Goal: Task Accomplishment & Management: Manage account settings

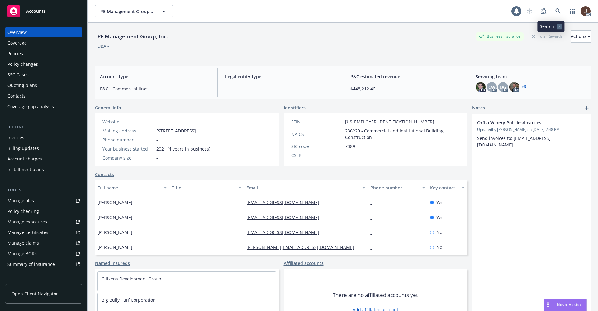
click at [555, 10] on icon at bounding box center [557, 10] width 5 height 5
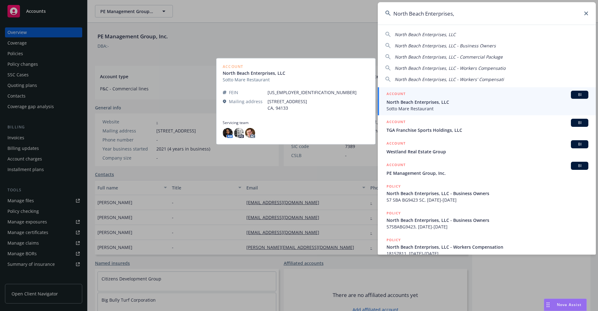
type input "North Beach Enterprises,"
click at [437, 106] on span "Sotto Mare Restaurant" at bounding box center [487, 108] width 202 height 7
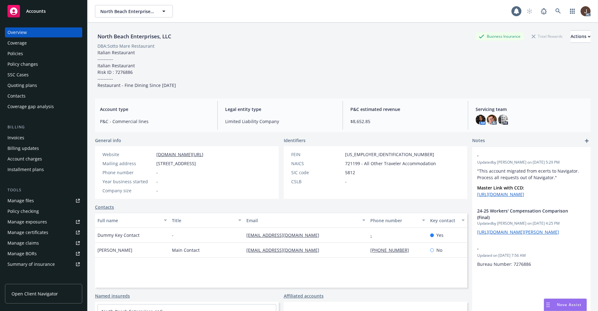
click at [290, 62] on div "North Beach Enterprises, LLC Business Insurance Total Rewards Actions DBA: Sott…" at bounding box center [342, 59] width 495 height 58
click at [18, 201] on div "Manage files" at bounding box center [20, 201] width 26 height 10
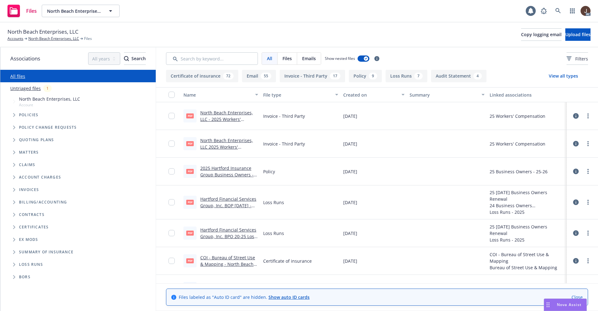
click at [24, 89] on link "Untriaged files" at bounding box center [25, 88] width 31 height 7
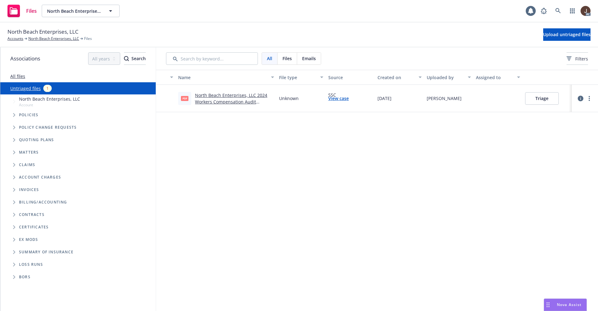
click at [364, 150] on div "Name File type Source Created on Uploaded by Assigned to pdf North Beach Enterp…" at bounding box center [377, 190] width 442 height 241
click at [568, 33] on span "Upload untriaged files" at bounding box center [566, 34] width 47 height 6
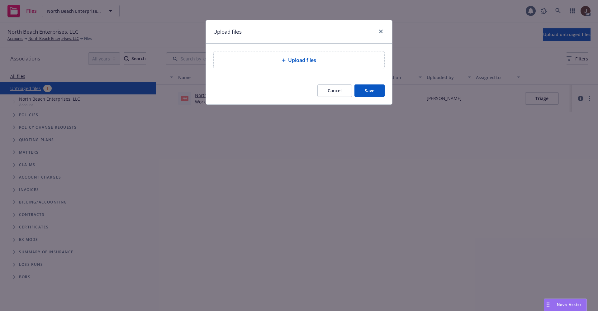
click at [304, 56] on div "Upload files" at bounding box center [299, 59] width 171 height 17
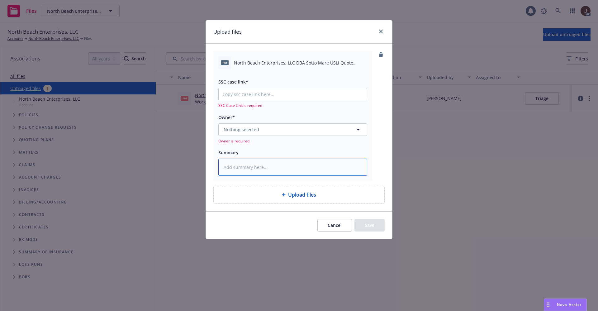
click at [247, 166] on textarea at bounding box center [292, 167] width 149 height 17
click at [231, 91] on input "SSC case link*" at bounding box center [293, 94] width 148 height 12
paste input "https://newfront-ssc.lightning.force.com/lightning/r/Case/500Vz00000RN3QmIAL/vi…"
type textarea "x"
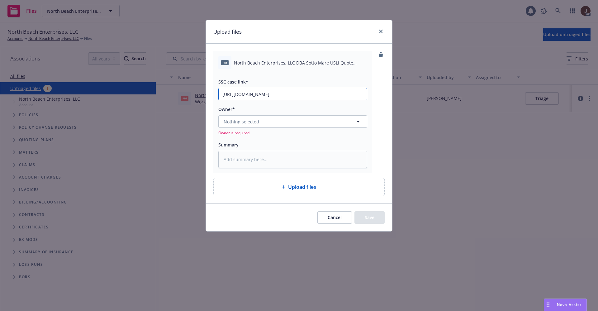
scroll to position [0, 34]
type input "https://newfront-ssc.lightning.force.com/lightning/r/Case/500Vz00000RN3QmIAL/vi…"
click at [381, 92] on div "pdf North Beach Enterprises, LLC DBA Sotto Mare USLI Quote MCP025G2C11.pdf SSC …" at bounding box center [298, 111] width 171 height 121
click at [261, 164] on textarea at bounding box center [292, 159] width 149 height 17
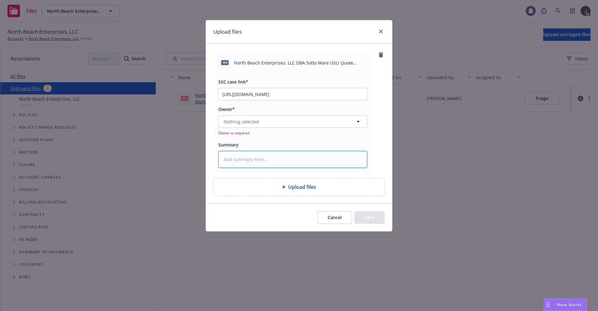
paste textarea "North Beach Enterprises, LLC DBA Sotto Mare USLI Quote MCP025G2C11"
type textarea "x"
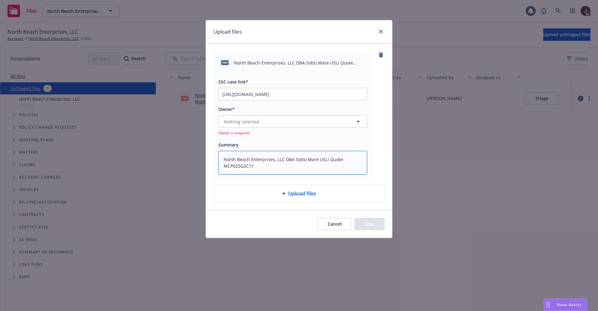
type textarea "North Beach Enterprises, LLC DBA Sotto Mare USLI Quote MCP025G2C11"
click at [251, 120] on span "Nothing selected" at bounding box center [242, 121] width 36 height 7
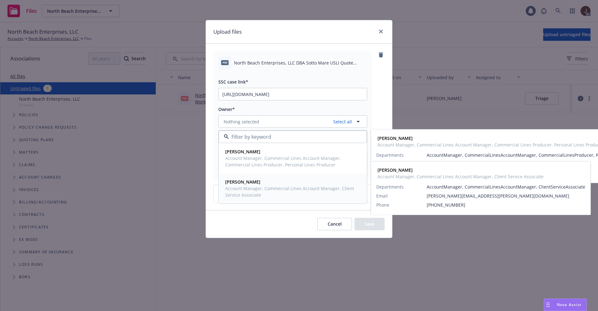
click at [244, 187] on span "Account Manager, Commercial Lines Account Manager, Client Service Associate" at bounding box center [292, 191] width 134 height 13
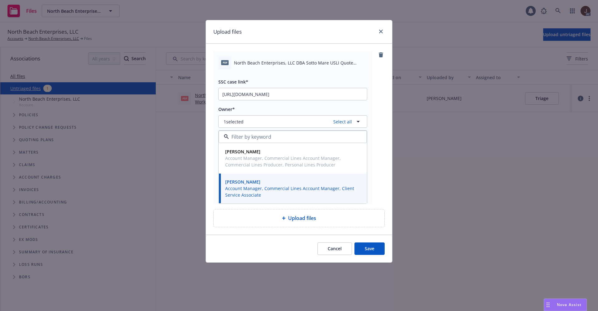
click at [377, 113] on div "pdf North Beach Enterprises, LLC DBA Sotto Mare USLI Quote MCP025G2C11.pdf SSC …" at bounding box center [298, 127] width 171 height 153
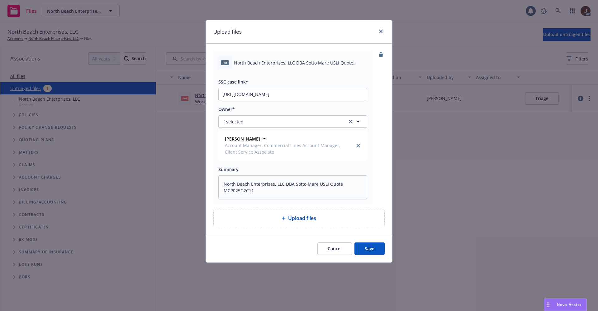
click at [370, 249] on button "Save" at bounding box center [369, 248] width 30 height 12
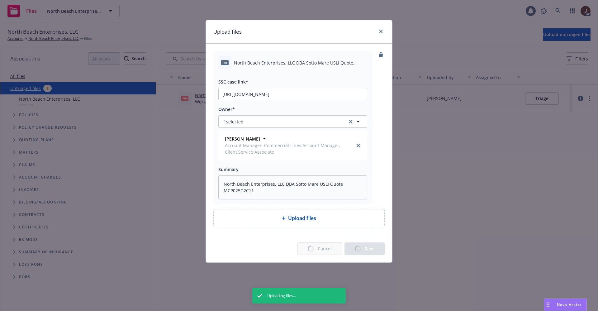
type textarea "x"
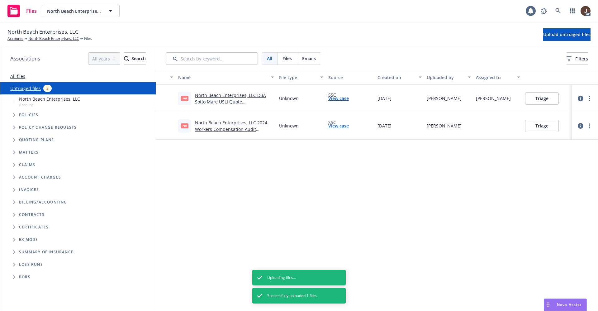
click at [277, 171] on div "Name File type Source Created on Uploaded by Assigned to pdf North Beach Enterp…" at bounding box center [377, 190] width 442 height 241
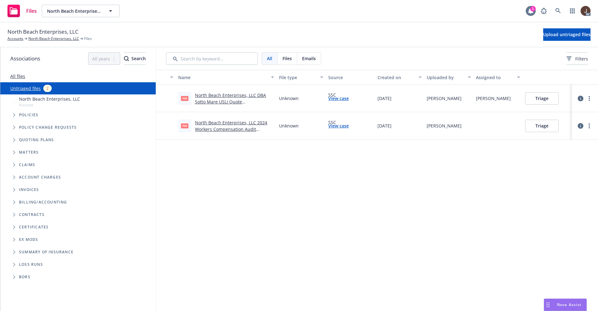
click at [534, 8] on div "1" at bounding box center [533, 9] width 6 height 6
click at [418, 182] on div "Name File type Source Created on Uploaded by Assigned to pdf North Beach Enterp…" at bounding box center [377, 190] width 442 height 241
click at [566, 306] on span "Nova Assist" at bounding box center [569, 304] width 25 height 5
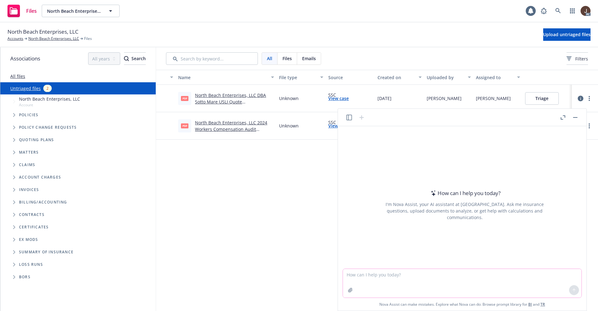
click at [372, 275] on textarea at bounding box center [462, 283] width 239 height 29
type textarea "Courts App LLC account"
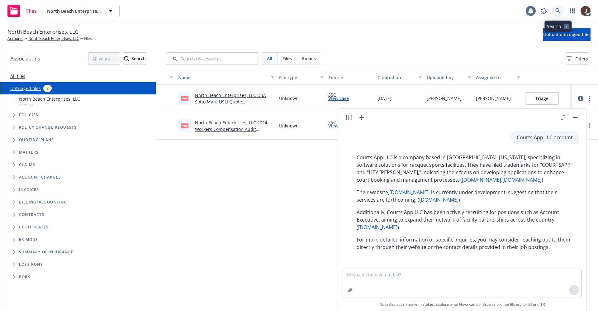
click at [557, 11] on icon at bounding box center [558, 11] width 6 height 6
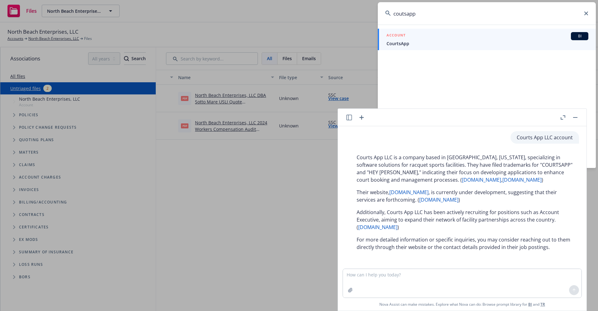
type input "coutsapp"
click at [403, 44] on span "CourtsApp" at bounding box center [487, 43] width 202 height 7
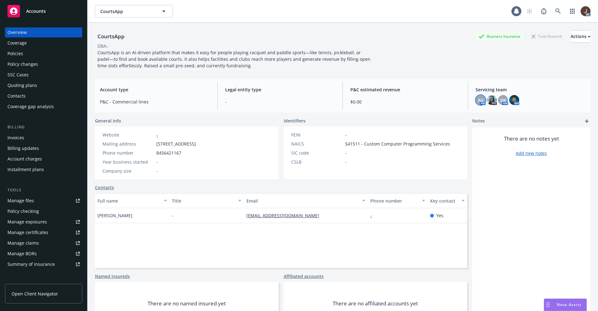
click at [478, 102] on span "AG" at bounding box center [481, 100] width 6 height 7
click at [173, 100] on span "P&C - Commercial lines" at bounding box center [155, 101] width 110 height 7
click at [19, 86] on div "Quoting plans" at bounding box center [22, 85] width 30 height 10
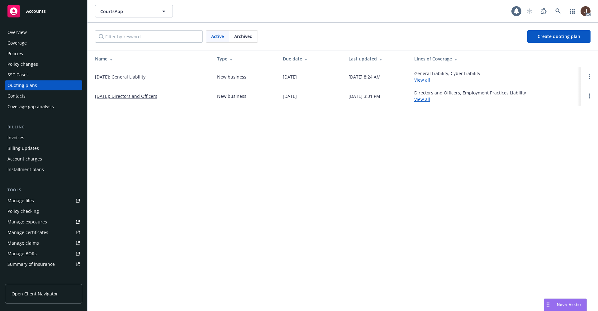
click at [225, 131] on div "CourtsApp CourtsApp 1 AC Active Archived Create quoting plan Name Type Due date…" at bounding box center [343, 155] width 510 height 311
click at [280, 156] on div "CourtsApp CourtsApp 1 AC Active Archived Create quoting plan Name Type Due date…" at bounding box center [343, 155] width 510 height 311
click at [21, 33] on div "Overview" at bounding box center [16, 32] width 19 height 10
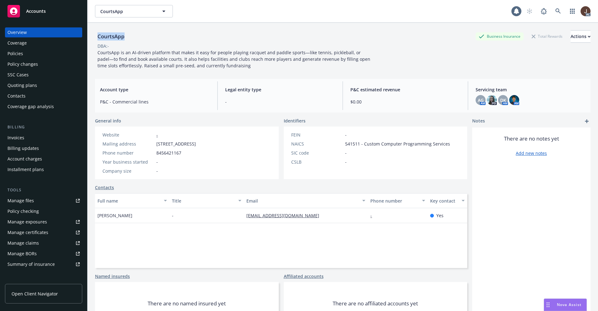
drag, startPoint x: 131, startPoint y: 37, endPoint x: 95, endPoint y: 34, distance: 35.9
click at [95, 34] on div "CourtsApp Business Insurance Total Rewards Actions" at bounding box center [342, 36] width 495 height 12
copy div "CourtsApp"
click at [552, 15] on link at bounding box center [558, 11] width 12 height 12
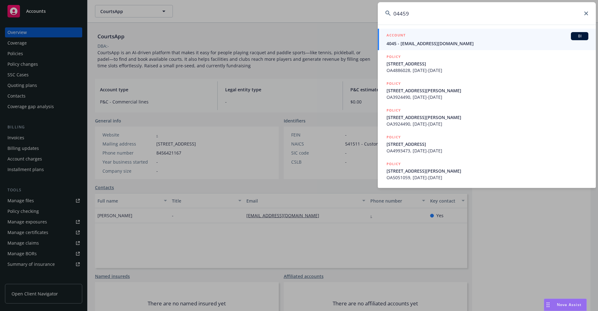
type input "044597"
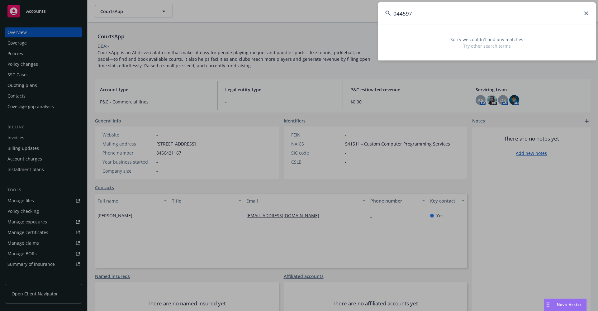
drag, startPoint x: 420, startPoint y: 14, endPoint x: 384, endPoint y: 17, distance: 35.6
click at [384, 17] on input "044597" at bounding box center [487, 13] width 218 height 22
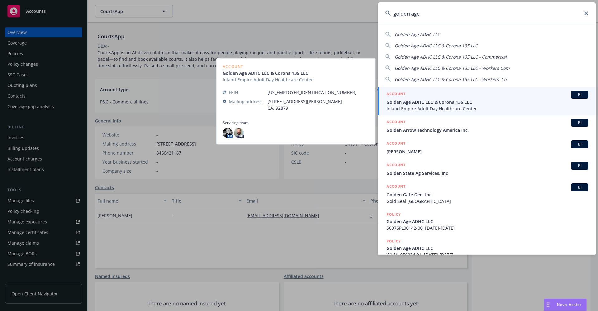
type input "golden age"
click at [452, 102] on span "Golden Age ADHC LLC & Corona 135 LLC" at bounding box center [487, 102] width 202 height 7
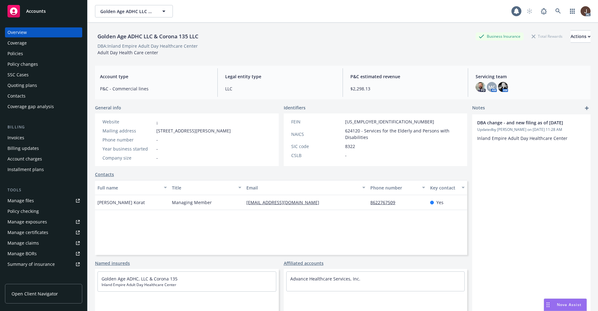
click at [17, 55] on div "Policies" at bounding box center [15, 54] width 16 height 10
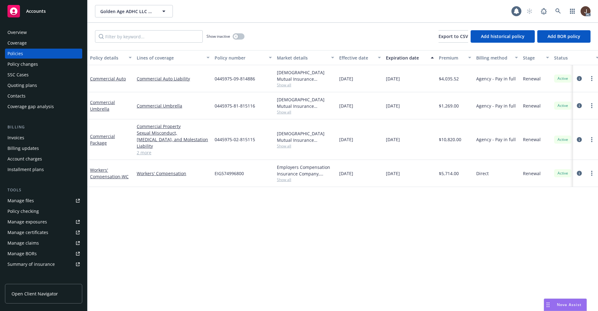
click at [21, 29] on div "Overview" at bounding box center [16, 32] width 19 height 10
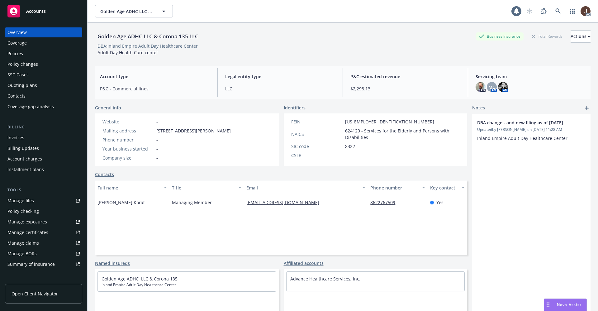
click at [18, 197] on div "Manage files" at bounding box center [20, 201] width 26 height 10
click at [19, 51] on div "Policies" at bounding box center [15, 54] width 16 height 10
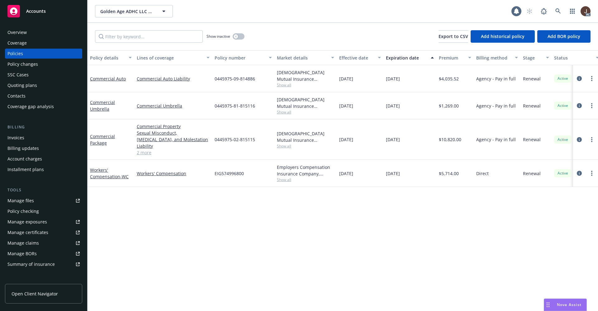
scroll to position [0, 91]
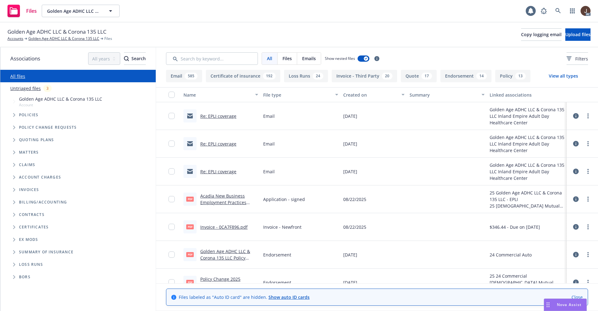
click at [28, 89] on link "Untriaged files" at bounding box center [25, 88] width 31 height 7
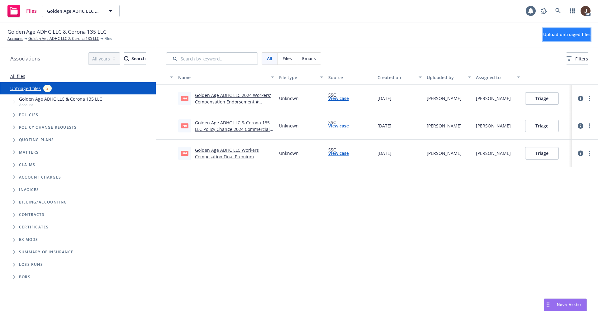
click at [565, 37] on button "Upload untriaged files" at bounding box center [566, 34] width 47 height 12
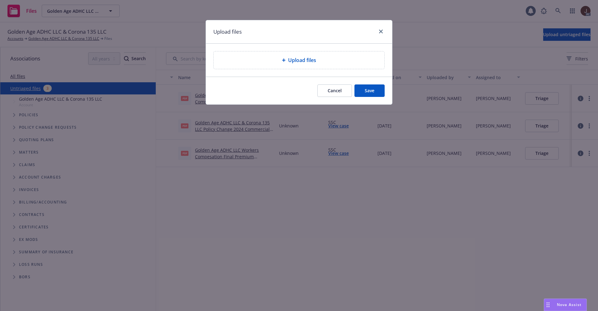
click at [302, 65] on div "Upload files" at bounding box center [299, 59] width 171 height 17
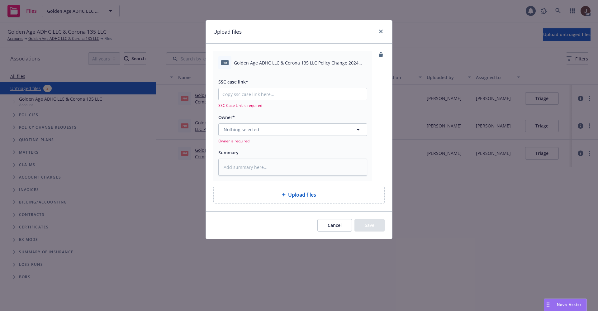
type textarea "x"
click at [262, 98] on input "SSC case link*" at bounding box center [293, 94] width 148 height 12
paste input "https://newfront-ssc.lightning.force.com/lightning/r/Case/500Vz00000RNO5KIAX/vi…"
type input "https://newfront-ssc.lightning.force.com/lightning/r/Case/500Vz00000RNO5KIAX/vi…"
type textarea "x"
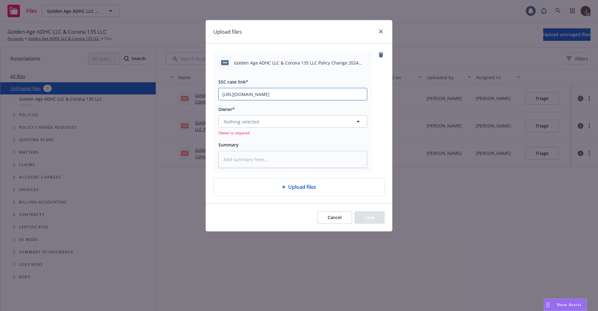
scroll to position [0, 32]
type input "https://newfront-ssc.lightning.force.com/lightning/r/Case/500Vz00000RNO5KIAX/vi…"
click at [386, 97] on div "pdf Golden Age ADHC LLC & Corona 135 LLC Policy Change 2024 Commercial Package.…" at bounding box center [299, 123] width 186 height 159
click at [276, 120] on button "Nothing selected" at bounding box center [292, 121] width 149 height 12
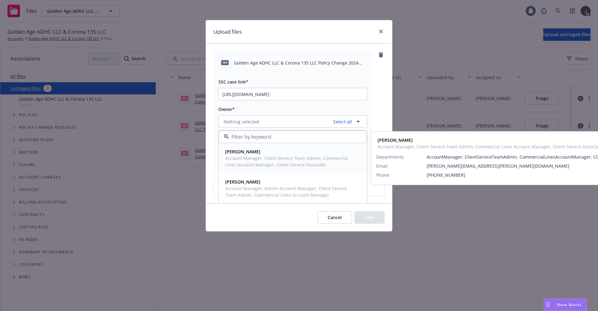
click at [256, 153] on strong "Michael Chapman" at bounding box center [242, 152] width 35 height 6
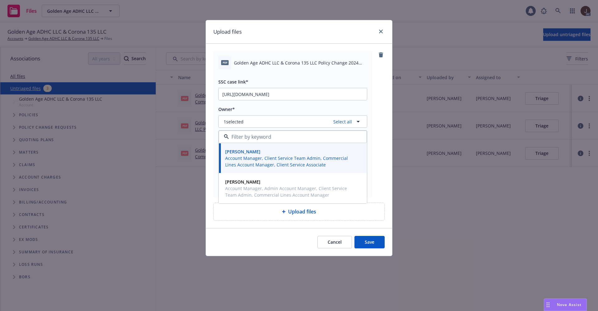
click at [380, 100] on div "pdf Golden Age ADHC LLC & Corona 135 LLC Policy Change 2024 Commercial Package.…" at bounding box center [298, 124] width 171 height 146
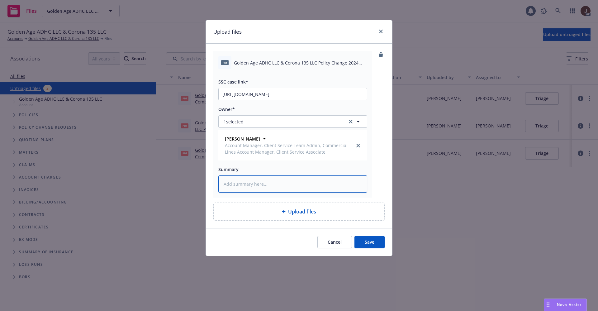
click at [236, 177] on textarea at bounding box center [292, 183] width 149 height 17
paste textarea "Golden Age ADHC LLC & Corona 135 LLC Policy Change 2024 Commercial Package"
type textarea "x"
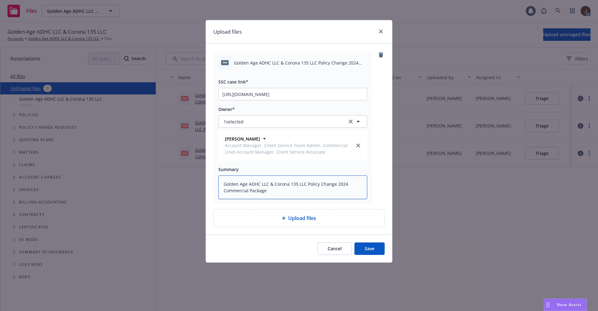
type textarea "Golden Age ADHC LLC & Corona 135 LLC Policy Change 2024 Commercial Package"
click at [368, 250] on button "Save" at bounding box center [369, 248] width 30 height 12
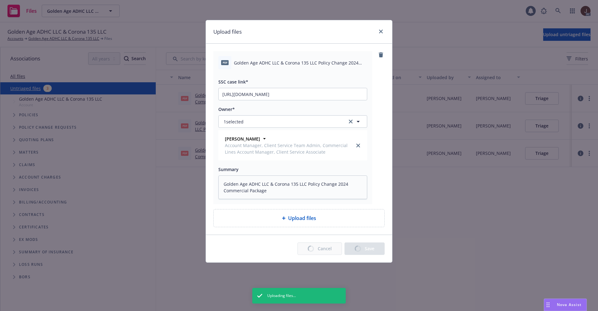
type textarea "x"
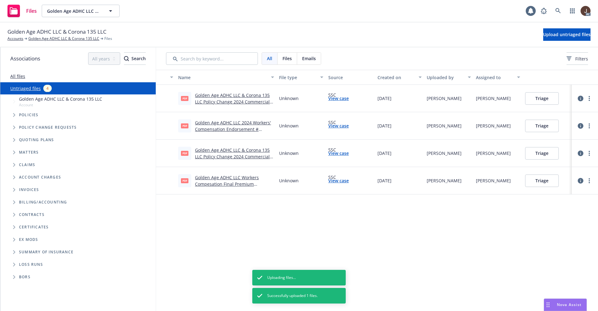
click at [290, 229] on div "Name File type Source Created on Uploaded by Assigned to pdf Golden Age ADHC LL…" at bounding box center [377, 190] width 442 height 241
